Goal: Task Accomplishment & Management: Manage account settings

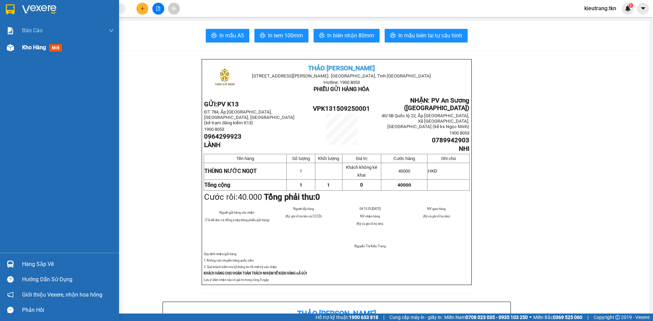
click at [32, 47] on span "Kho hàng" at bounding box center [34, 47] width 24 height 6
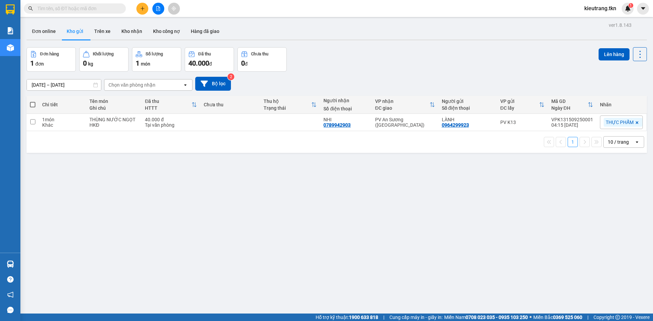
click at [33, 107] on span at bounding box center [32, 104] width 5 height 5
click at [33, 101] on input "checkbox" at bounding box center [33, 101] width 0 height 0
checkbox input "true"
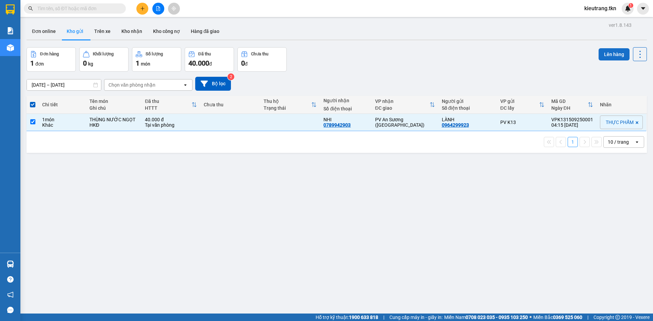
click at [607, 52] on button "Lên hàng" at bounding box center [614, 54] width 31 height 12
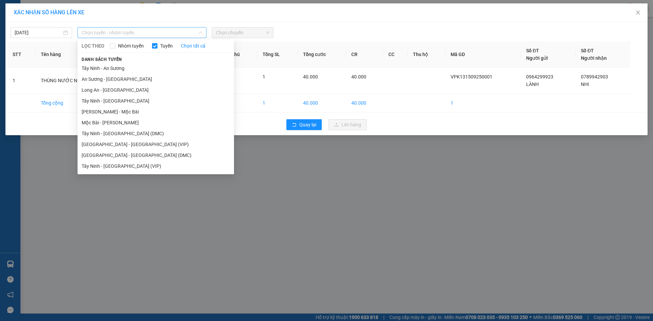
click at [123, 35] on span "Chọn tuyến - nhóm tuyến" at bounding box center [142, 33] width 121 height 10
click at [124, 138] on li "Tây Ninh - [GEOGRAPHIC_DATA] (DMC)" at bounding box center [156, 133] width 156 height 11
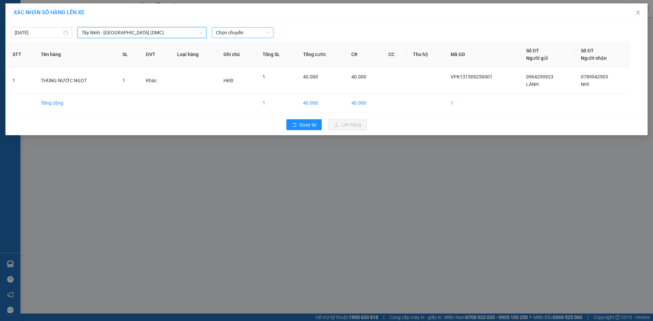
click at [250, 33] on span "Chọn chuyến" at bounding box center [242, 33] width 53 height 10
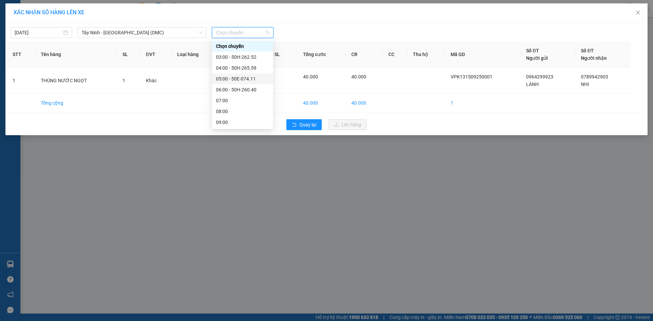
click at [255, 78] on div "05:00 - 50E-074.11" at bounding box center [242, 78] width 53 height 7
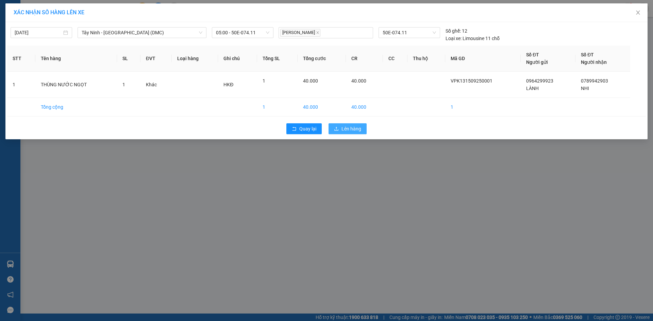
click at [340, 129] on button "Lên hàng" at bounding box center [348, 128] width 38 height 11
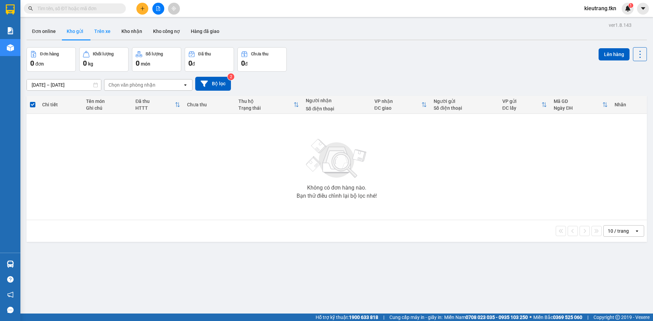
click at [106, 30] on button "Trên xe" at bounding box center [102, 31] width 27 height 16
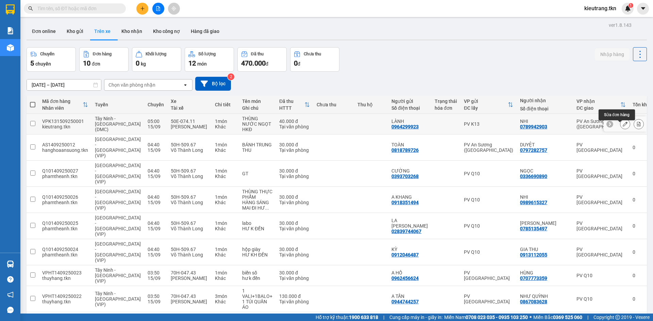
click at [623, 126] on icon at bounding box center [625, 124] width 5 height 5
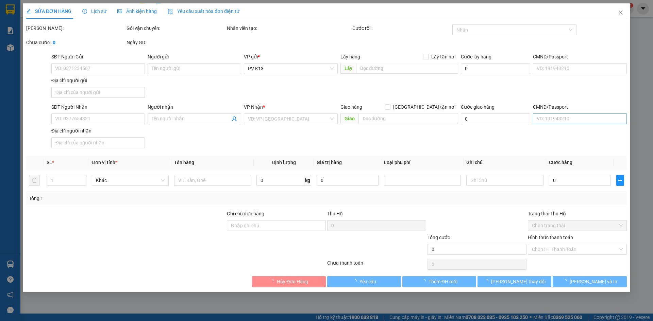
type input "0964299923"
type input "LÀNH"
type input "0789942903"
type input "NHI"
type input "40.000"
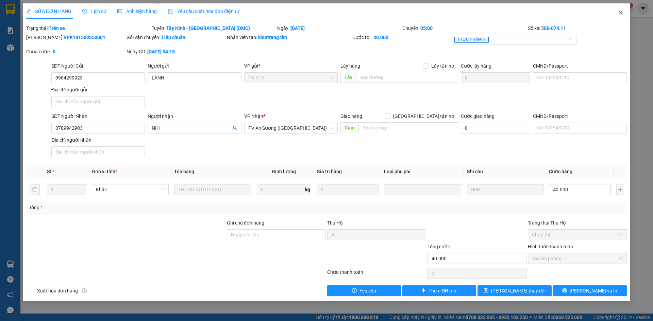
click at [622, 13] on icon "close" at bounding box center [620, 12] width 5 height 5
